Goal: Task Accomplishment & Management: Manage account settings

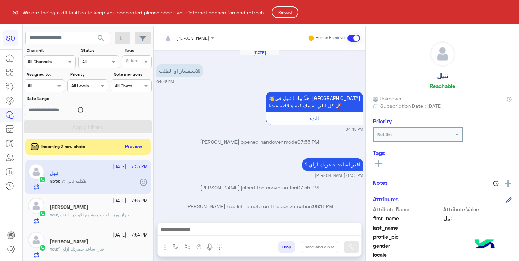
scroll to position [126, 0]
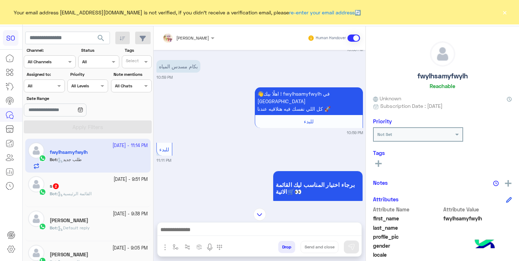
scroll to position [321, 0]
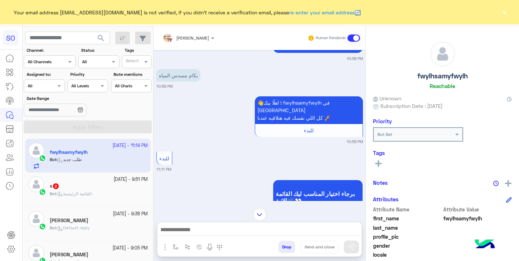
click at [505, 13] on button "×" at bounding box center [504, 12] width 7 height 7
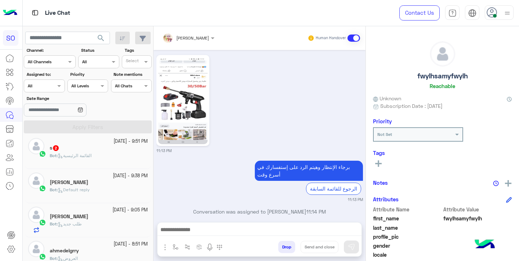
scroll to position [58, 0]
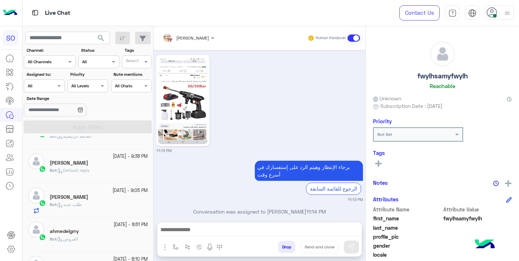
click at [90, 198] on div "[PERSON_NAME]" at bounding box center [99, 198] width 98 height 8
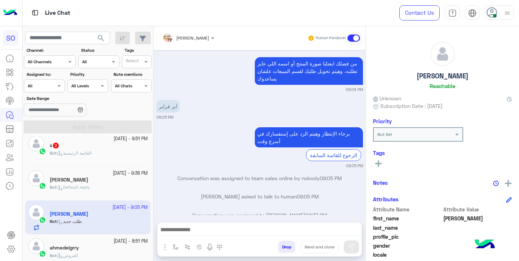
scroll to position [37, 0]
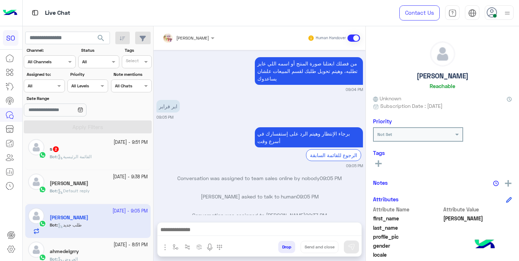
click at [103, 193] on div "Bot : Default reply" at bounding box center [99, 194] width 98 height 13
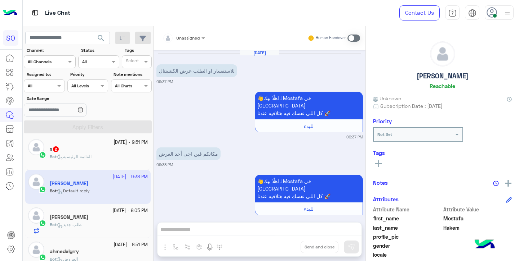
click at [354, 37] on span at bounding box center [353, 38] width 13 height 7
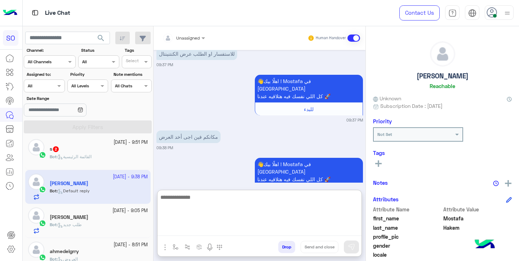
click at [223, 226] on textarea at bounding box center [259, 214] width 204 height 43
click at [238, 204] on textarea at bounding box center [259, 214] width 204 height 43
type textarea "*"
click at [326, 198] on textarea "**********" at bounding box center [259, 214] width 204 height 43
type textarea "**********"
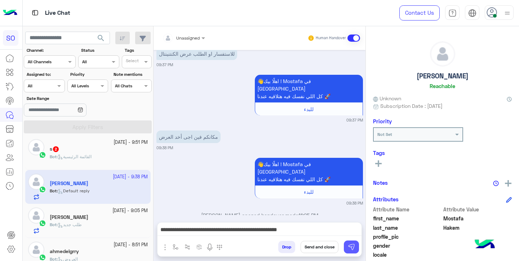
click at [351, 247] on img at bounding box center [351, 247] width 7 height 7
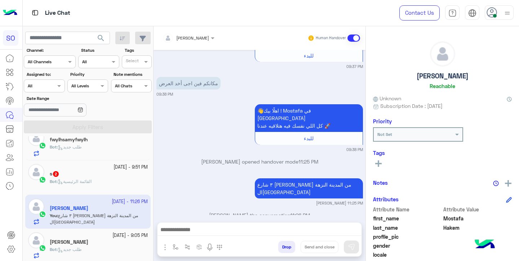
scroll to position [0, 0]
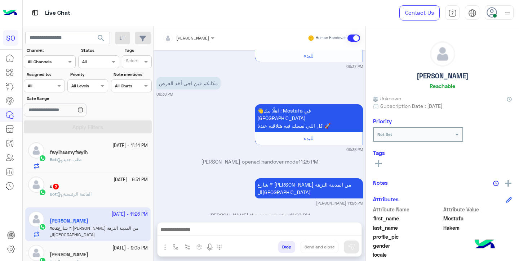
click at [88, 190] on div "s 2" at bounding box center [99, 188] width 98 height 8
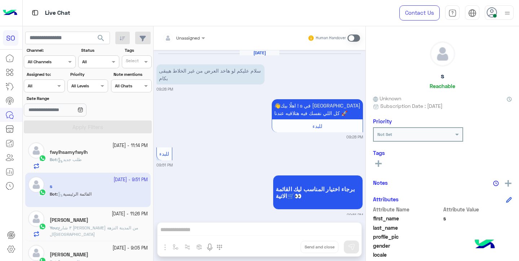
scroll to position [9, 0]
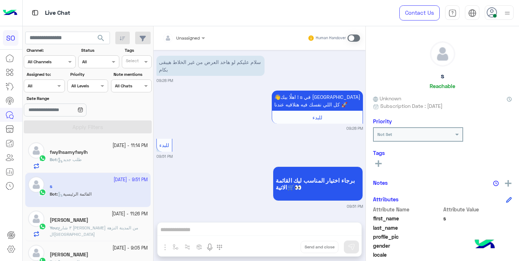
click at [219, 231] on div "Unassigned Human Handover Oct 6, 2025 سلام عليكم لو هاخد العرض من غير الخلاط هي…" at bounding box center [259, 145] width 212 height 238
click at [354, 41] on span at bounding box center [353, 38] width 13 height 7
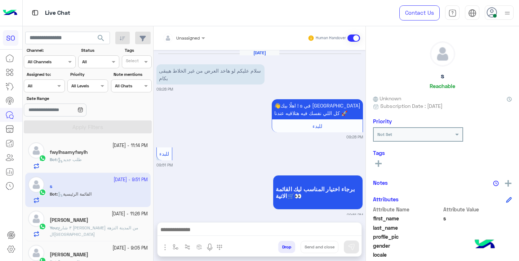
scroll to position [27, 0]
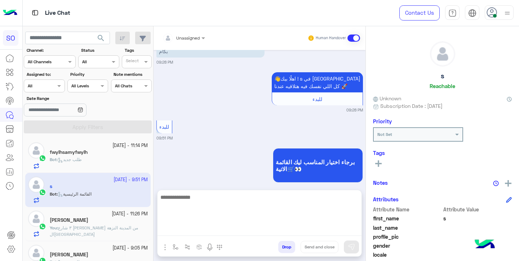
click at [251, 231] on textarea at bounding box center [259, 214] width 204 height 43
type textarea "**********"
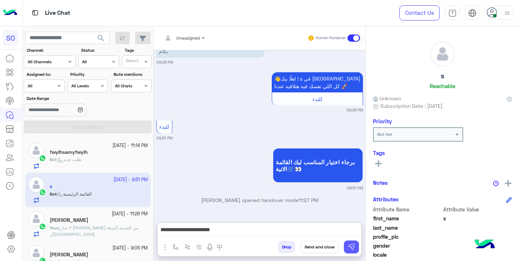
click at [352, 247] on img at bounding box center [351, 247] width 7 height 7
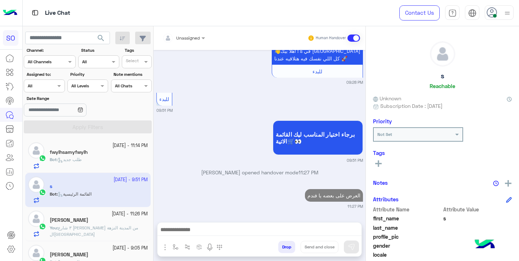
scroll to position [73, 0]
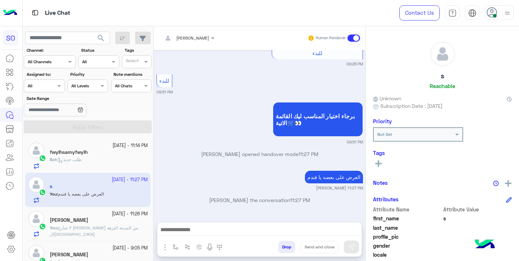
click at [87, 159] on div "Bot : طلب جديد" at bounding box center [99, 163] width 98 height 13
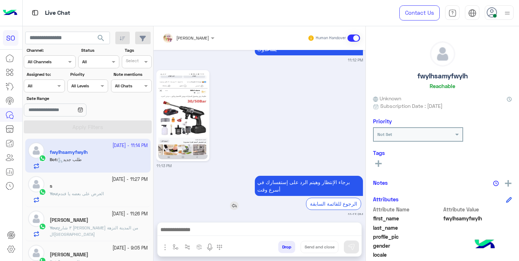
scroll to position [630, 0]
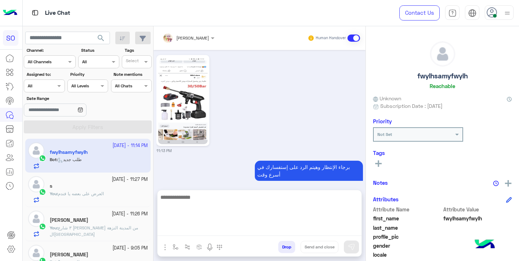
click at [192, 230] on textarea at bounding box center [259, 214] width 204 height 43
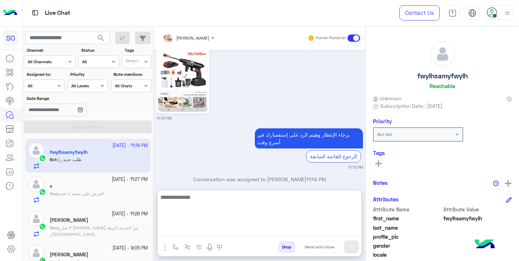
click at [227, 206] on textarea at bounding box center [259, 214] width 204 height 43
type textarea "**********"
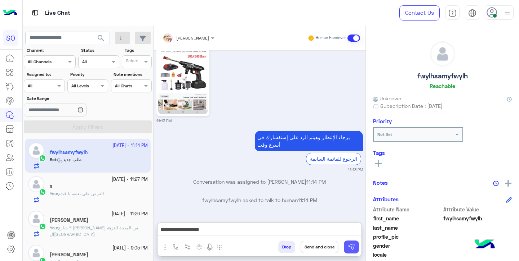
click at [348, 246] on img at bounding box center [351, 247] width 7 height 7
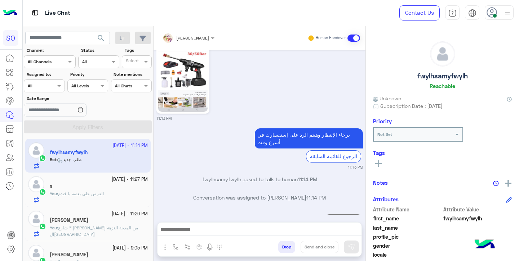
scroll to position [657, 0]
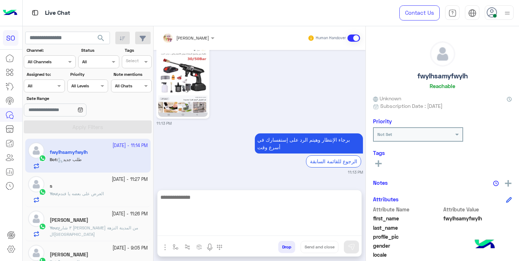
click at [290, 229] on textarea at bounding box center [259, 214] width 204 height 43
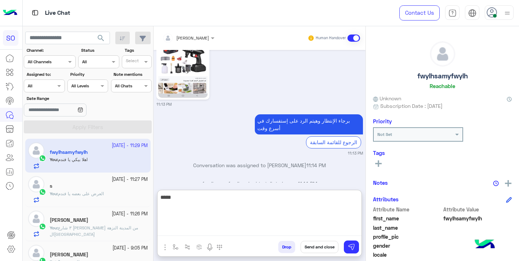
scroll to position [708, 0]
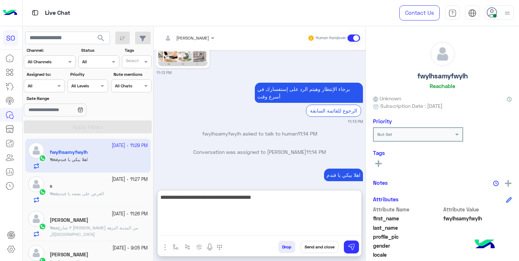
type textarea "**********"
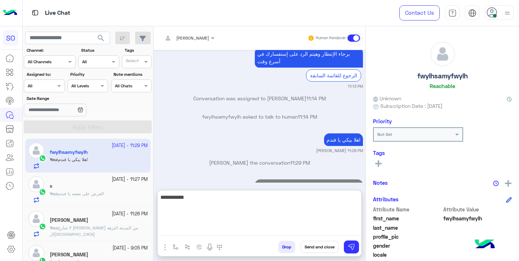
type textarea "**********"
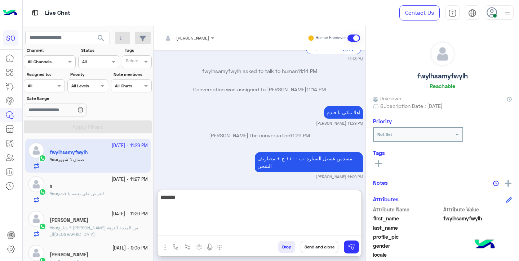
type textarea "********"
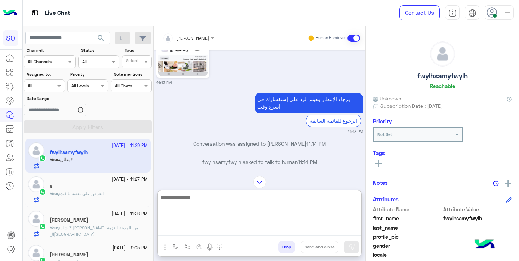
scroll to position [696, 0]
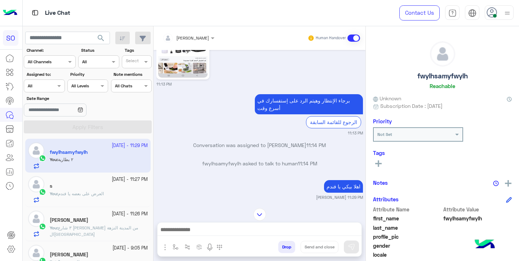
click at [497, 17] on div at bounding box center [498, 12] width 29 height 14
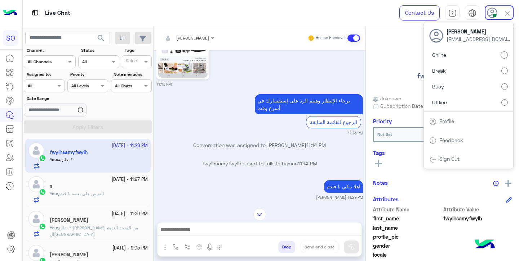
click at [497, 16] on icon at bounding box center [492, 13] width 11 height 11
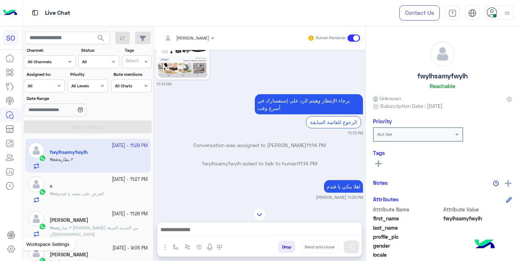
click at [12, 250] on icon at bounding box center [11, 250] width 3 height 3
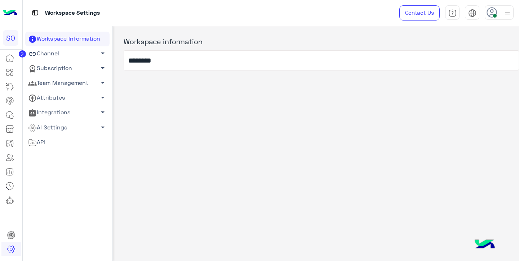
click at [69, 82] on link "Team Management arrow_drop_down" at bounding box center [67, 83] width 84 height 15
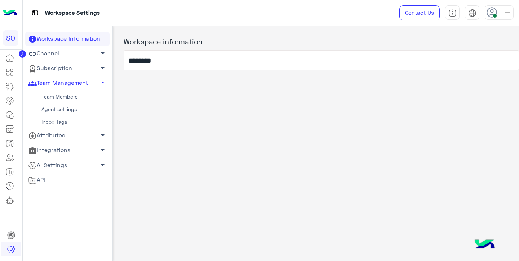
click at [68, 98] on link "Team Members" at bounding box center [67, 97] width 84 height 13
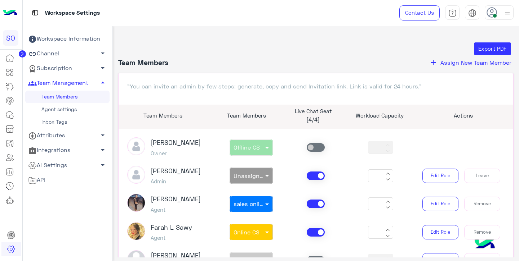
click at [505, 14] on img at bounding box center [506, 13] width 9 height 9
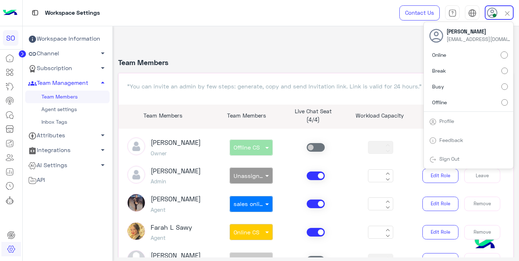
click at [505, 14] on img at bounding box center [507, 13] width 8 height 8
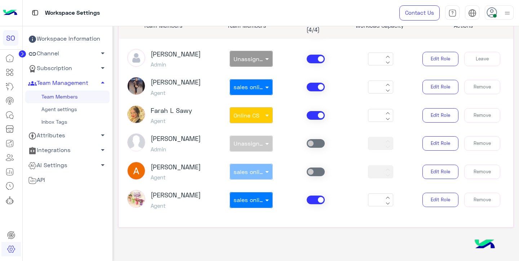
scroll to position [93, 0]
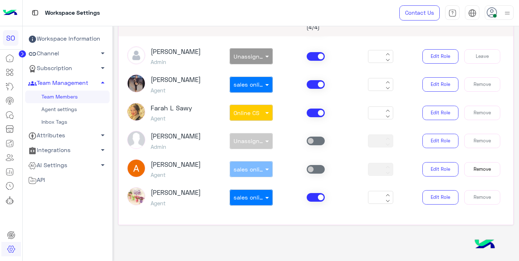
click at [481, 170] on button "Remove" at bounding box center [482, 169] width 36 height 14
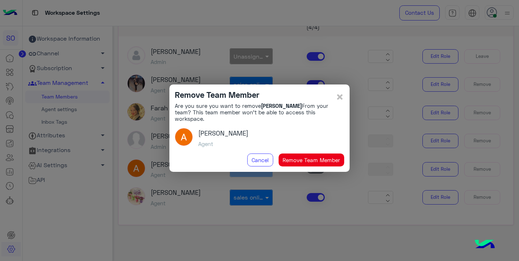
click at [311, 158] on button "Remove Team Member" at bounding box center [311, 160] width 66 height 13
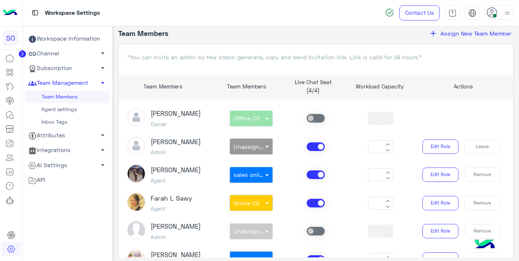
scroll to position [18, 0]
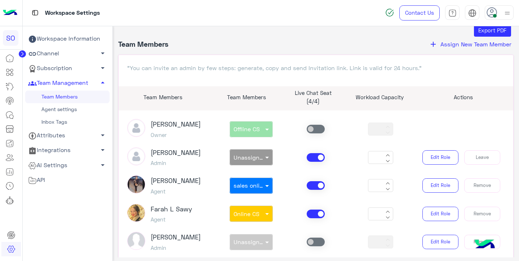
click at [471, 46] on span "Assign New Team Member" at bounding box center [475, 44] width 71 height 7
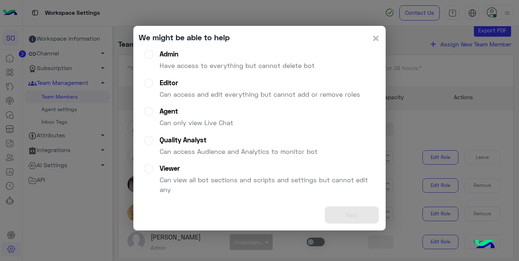
scroll to position [0, 0]
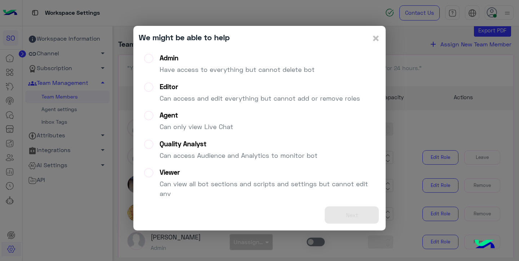
click at [188, 69] on p "Have access to everything but cannot delete bot" at bounding box center [237, 70] width 155 height 10
click at [350, 215] on button "Next" at bounding box center [352, 216] width 54 height 18
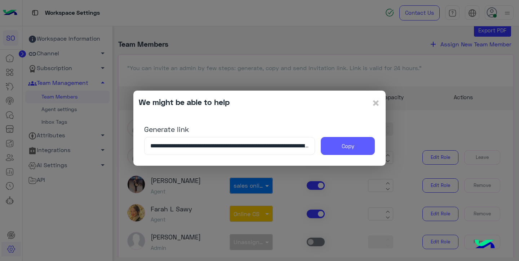
click at [352, 151] on button "Copy" at bounding box center [348, 146] width 54 height 18
click at [375, 102] on span "×" at bounding box center [375, 103] width 9 height 16
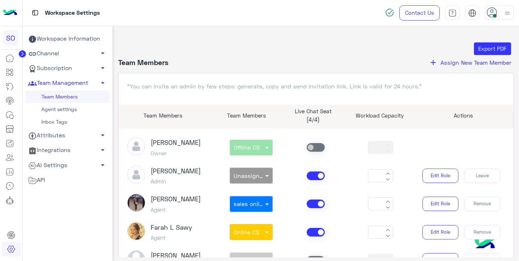
click at [80, 54] on link "Channel arrow_drop_down" at bounding box center [67, 53] width 84 height 15
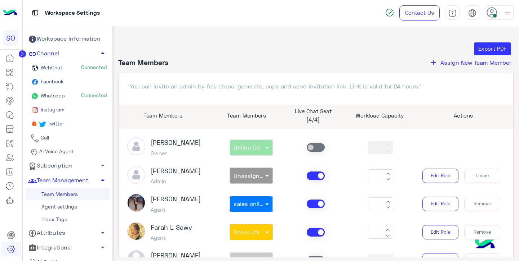
click at [80, 53] on link "Channel arrow_drop_up" at bounding box center [67, 53] width 84 height 15
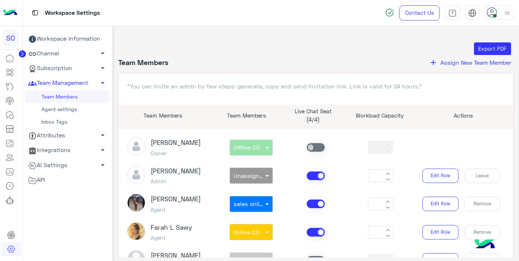
click at [87, 51] on link "Channel arrow_drop_down" at bounding box center [67, 53] width 84 height 15
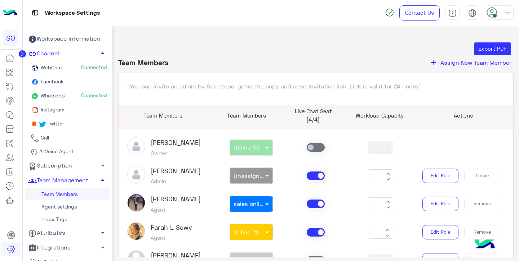
click at [74, 108] on link "Instagram" at bounding box center [67, 110] width 84 height 14
